Goal: Find specific page/section: Find specific page/section

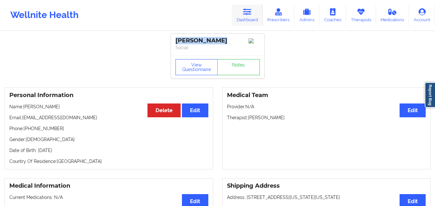
click at [257, 15] on link "Dashboard" at bounding box center [247, 15] width 31 height 21
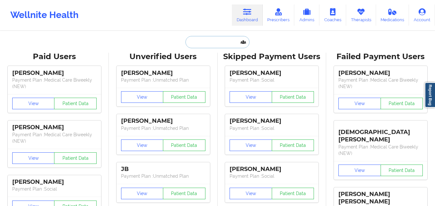
click at [207, 42] on input "text" at bounding box center [217, 42] width 64 height 12
paste input "+18771038900"
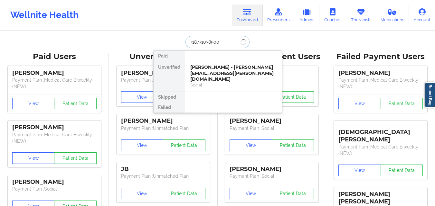
type input "+18771038900"
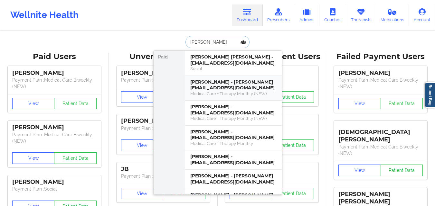
type input "[PERSON_NAME]"
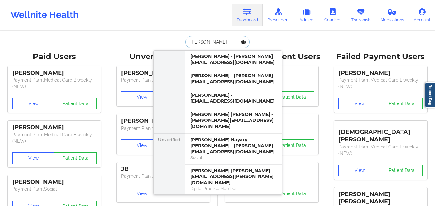
scroll to position [126, 0]
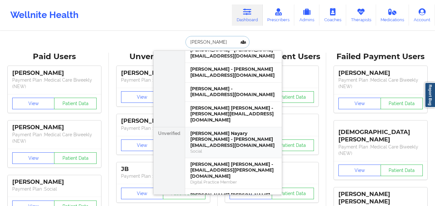
click at [209, 149] on div "Social" at bounding box center [233, 151] width 86 height 5
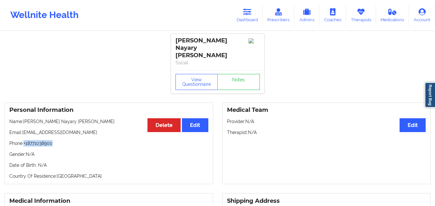
drag, startPoint x: 56, startPoint y: 137, endPoint x: 24, endPoint y: 136, distance: 31.6
click at [24, 140] on p "Phone: [PHONE_NUMBER]" at bounding box center [108, 143] width 199 height 6
copy p "+18771038900"
click at [254, 10] on link "Dashboard" at bounding box center [247, 15] width 31 height 21
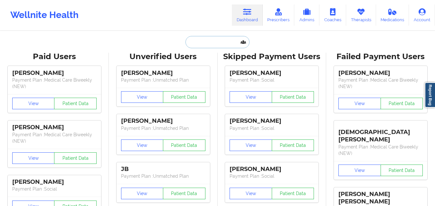
click at [199, 40] on input "text" at bounding box center [217, 42] width 64 height 12
paste input "[PERSON_NAME]"
type input "[PERSON_NAME]"
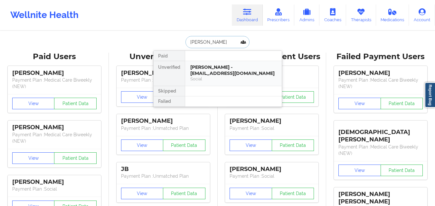
click at [223, 70] on div "[PERSON_NAME] - [EMAIL_ADDRESS][DOMAIN_NAME]" at bounding box center [233, 70] width 86 height 12
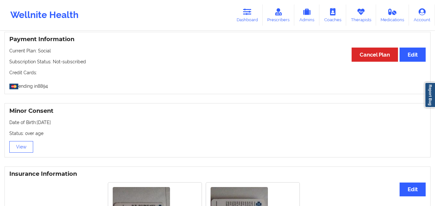
scroll to position [345, 0]
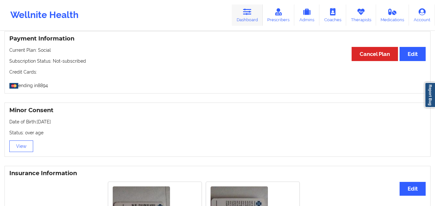
click at [247, 22] on link "Dashboard" at bounding box center [247, 15] width 31 height 21
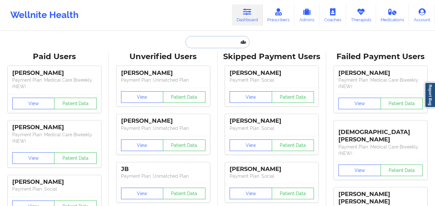
click at [204, 46] on input "text" at bounding box center [217, 42] width 64 height 12
paste input "[PERSON_NAME]"
type input "[PERSON_NAME]"
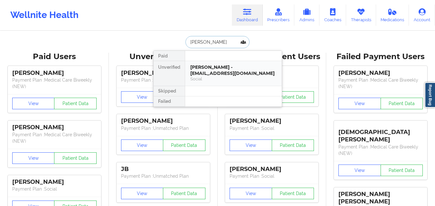
click at [208, 76] on div "[PERSON_NAME] - [EMAIL_ADDRESS][DOMAIN_NAME]" at bounding box center [233, 70] width 86 height 12
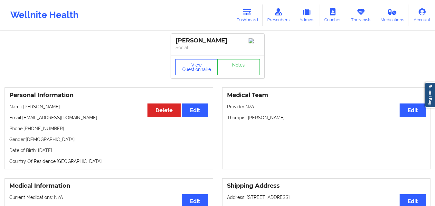
click at [195, 72] on button "View Questionnaire" at bounding box center [196, 67] width 42 height 16
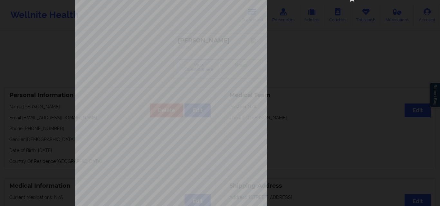
scroll to position [101, 0]
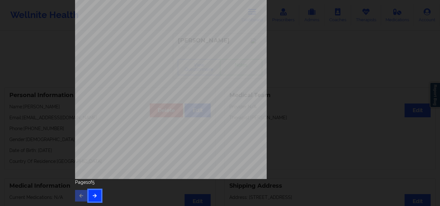
click at [94, 193] on button "button" at bounding box center [95, 196] width 13 height 12
click at [97, 196] on button "button" at bounding box center [95, 196] width 13 height 12
click at [81, 197] on icon "button" at bounding box center [81, 196] width 5 height 4
click at [92, 194] on icon "button" at bounding box center [94, 196] width 5 height 4
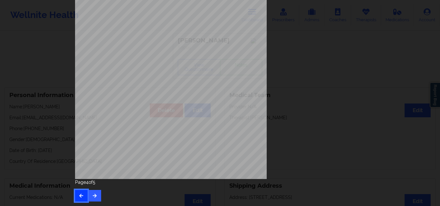
click at [81, 196] on icon "button" at bounding box center [81, 196] width 5 height 4
click at [57, 74] on div "Back cover of insurance image Page 3 of 5" at bounding box center [220, 103] width 440 height 206
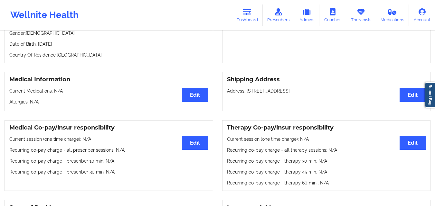
scroll to position [103, 0]
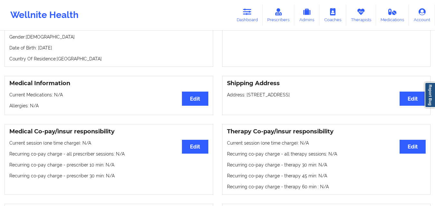
drag, startPoint x: 332, startPoint y: 94, endPoint x: 224, endPoint y: 95, distance: 107.2
click at [224, 95] on div "Shipping Address Edit Address: [STREET_ADDRESS]" at bounding box center [326, 95] width 209 height 39
copy p "Address: [STREET_ADDRESS]"
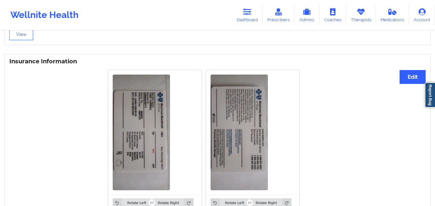
scroll to position [457, 0]
